Goal: Information Seeking & Learning: Learn about a topic

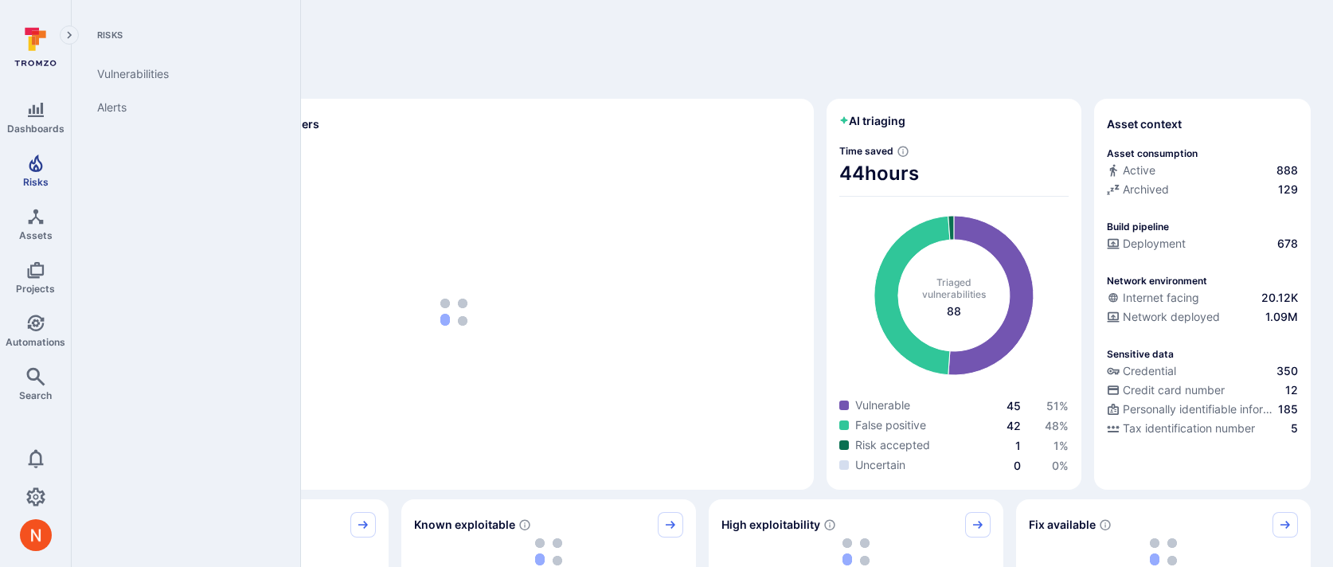
click at [37, 176] on span "Risks" at bounding box center [35, 182] width 25 height 12
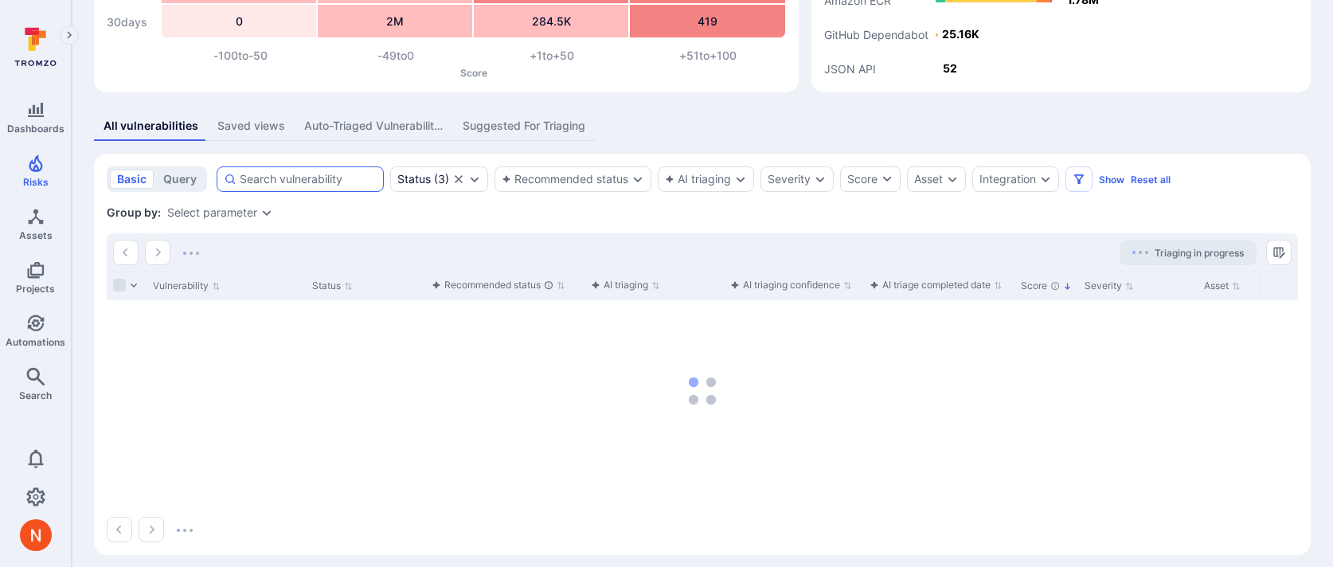
scroll to position [224, 0]
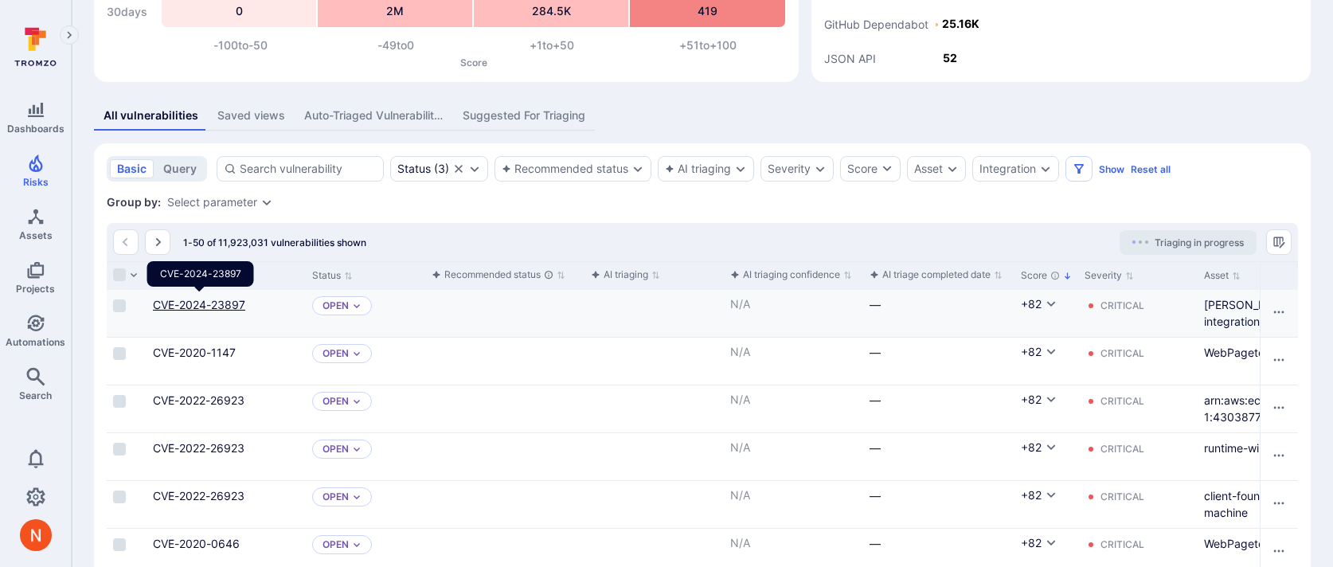
click at [215, 301] on link "CVE-2024-23897" at bounding box center [199, 305] width 92 height 14
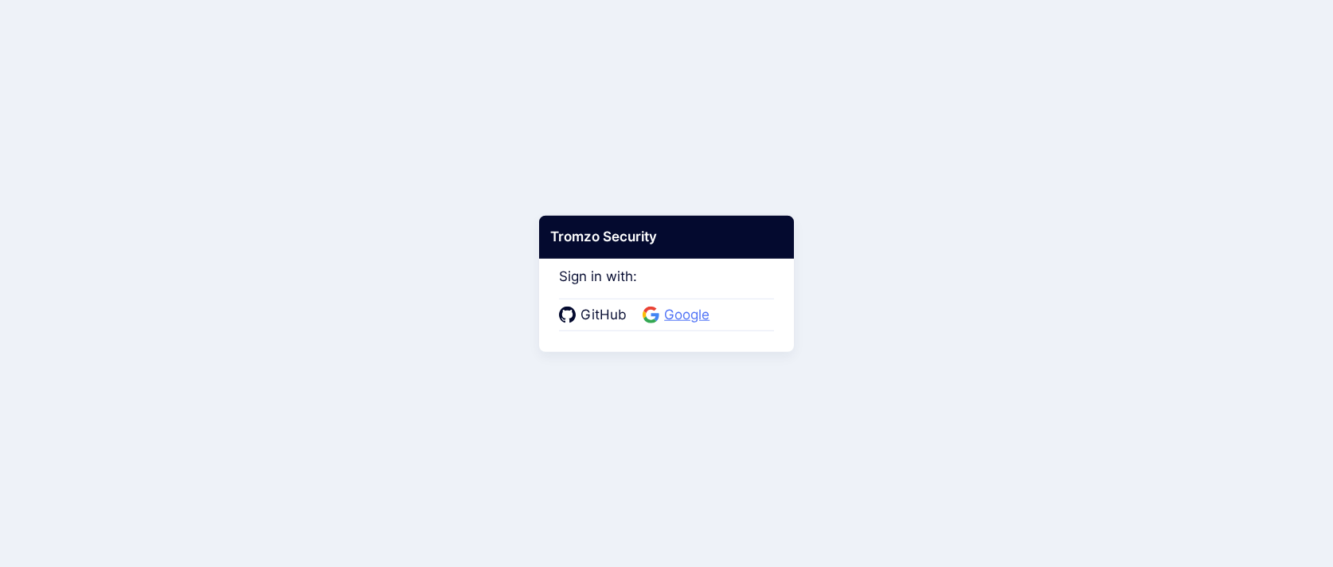
click at [681, 305] on span "Google" at bounding box center [687, 315] width 55 height 21
